Goal: Task Accomplishment & Management: Manage account settings

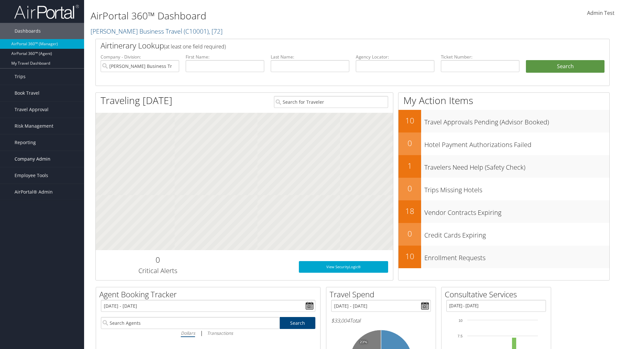
click at [42, 159] on span "Company Admin" at bounding box center [33, 159] width 36 height 16
click at [42, 191] on link "People" at bounding box center [42, 192] width 84 height 10
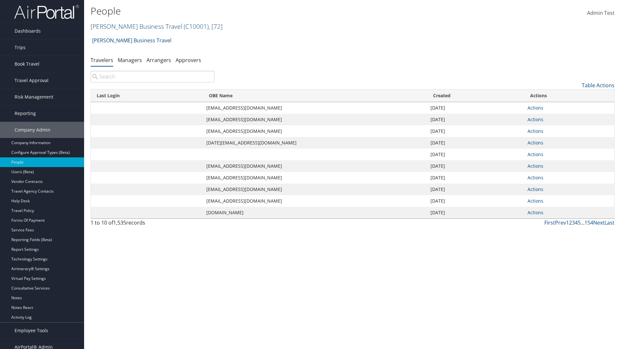
click at [133, 26] on link "Christopherson Business Travel ( C10001 ) , [ 72 ]" at bounding box center [157, 26] width 132 height 9
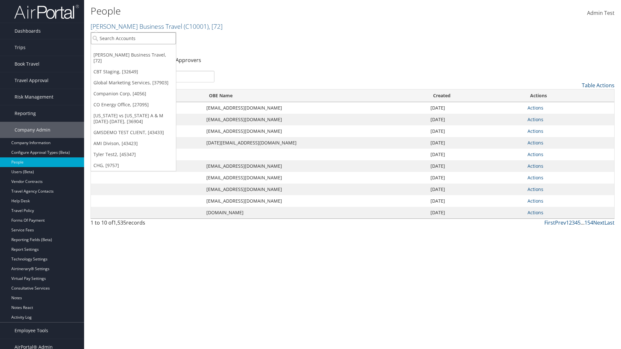
click at [133, 38] on input "search" at bounding box center [133, 38] width 85 height 12
type input "Global Marketing Services"
click at [139, 50] on div "Global Marketing Services (301946), [37903]" at bounding box center [139, 50] width 104 height 6
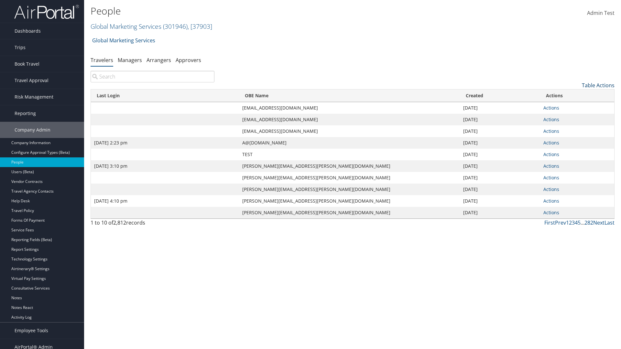
click at [598, 85] on link "Table Actions" at bounding box center [598, 85] width 33 height 7
